Goal: Information Seeking & Learning: Find specific fact

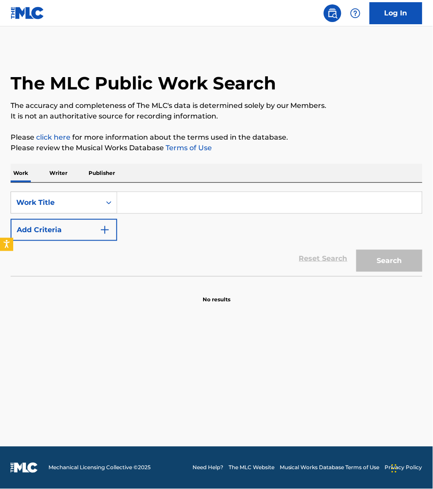
click at [104, 170] on p "Publisher" at bounding box center [102, 173] width 32 height 19
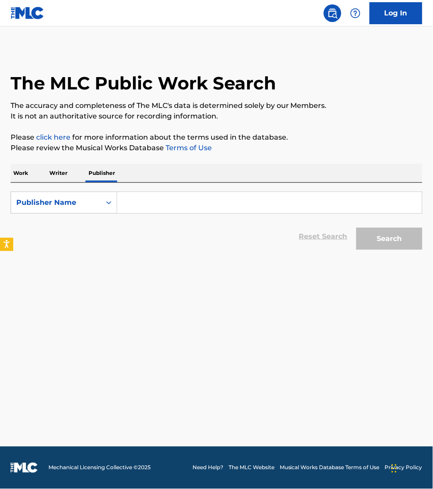
click at [172, 200] on input "Search Form" at bounding box center [269, 202] width 305 height 21
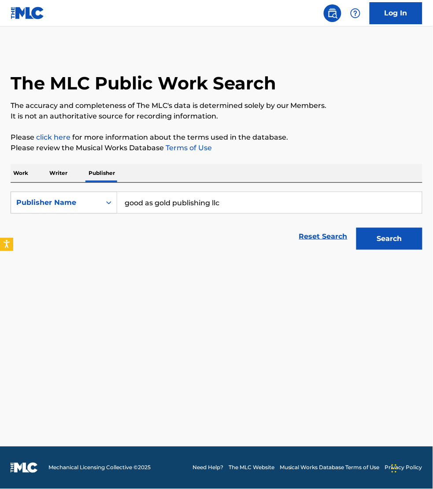
type input "good as gold publishing llc"
click at [356, 228] on button "Search" at bounding box center [389, 239] width 66 height 22
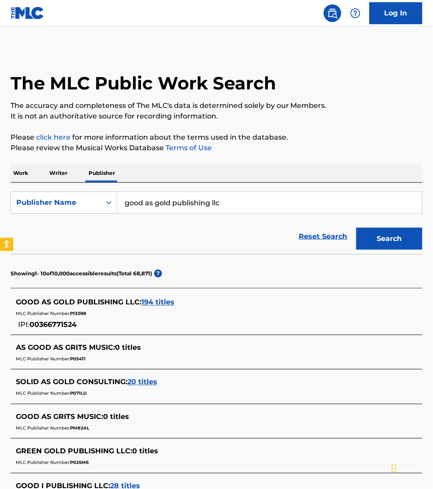
click at [155, 305] on span "194 titles" at bounding box center [157, 302] width 33 height 8
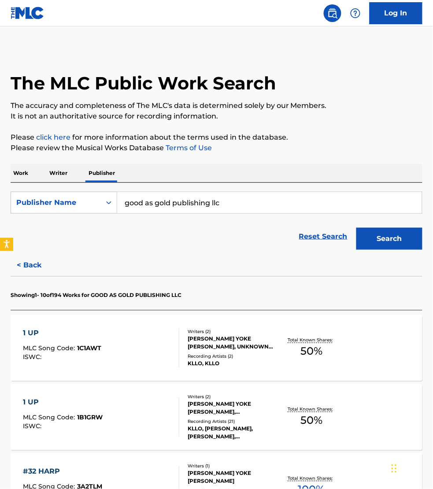
click at [152, 346] on div "1 UP MLC Song Code : 1C1AWT ISWC :" at bounding box center [101, 348] width 156 height 40
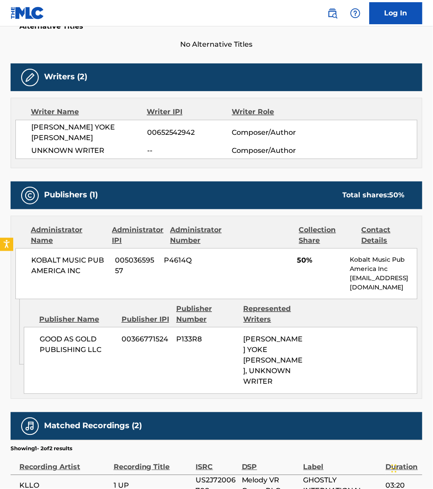
scroll to position [248, 0]
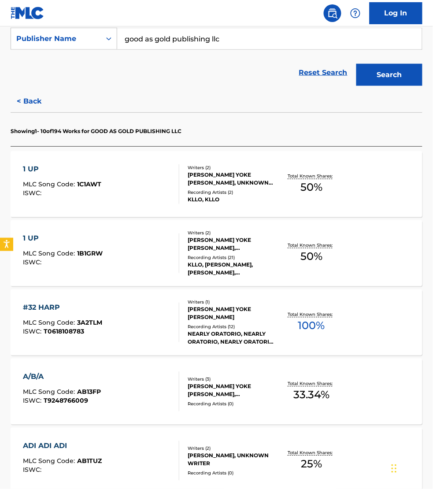
scroll to position [206, 0]
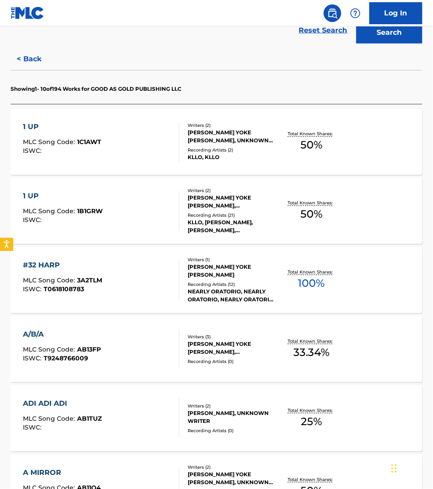
click at [150, 273] on div "#32 HARP MLC Song Code : 3A2TLM ISWC : T0618108783" at bounding box center [101, 280] width 156 height 40
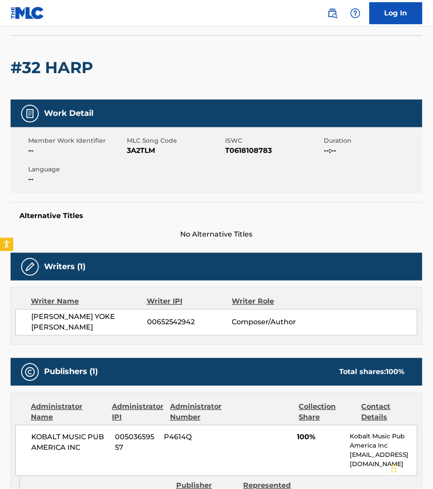
scroll to position [55, 0]
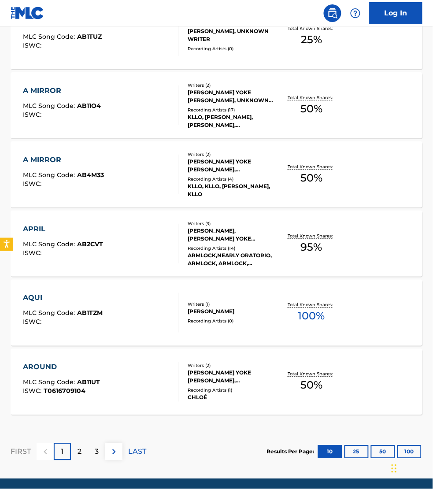
scroll to position [621, 0]
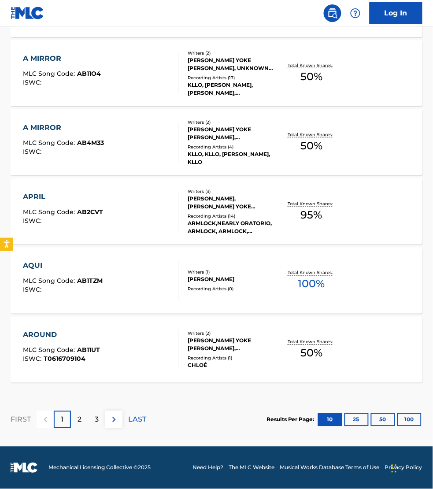
click at [148, 345] on div "AROUND MLC Song Code : AB11UT ISWC : T0616709104" at bounding box center [101, 350] width 156 height 40
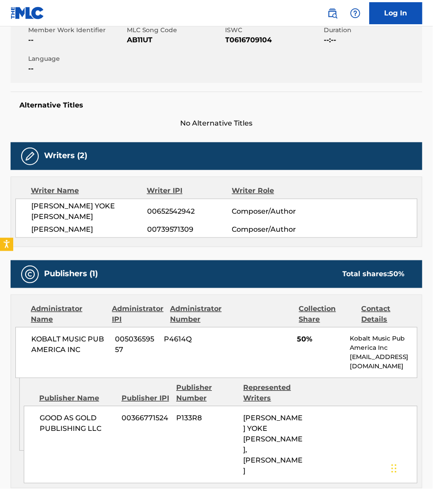
scroll to position [179, 0]
